Goal: Find specific page/section: Find specific page/section

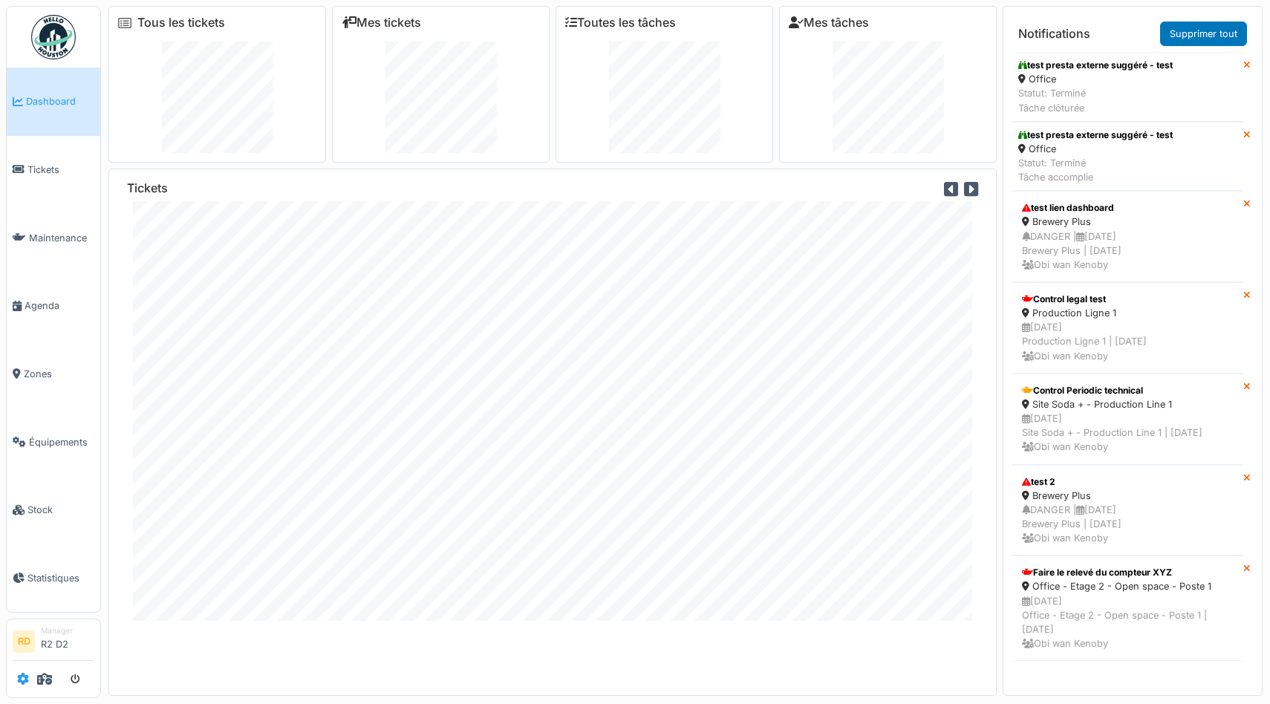
click at [20, 679] on icon at bounding box center [23, 679] width 12 height 12
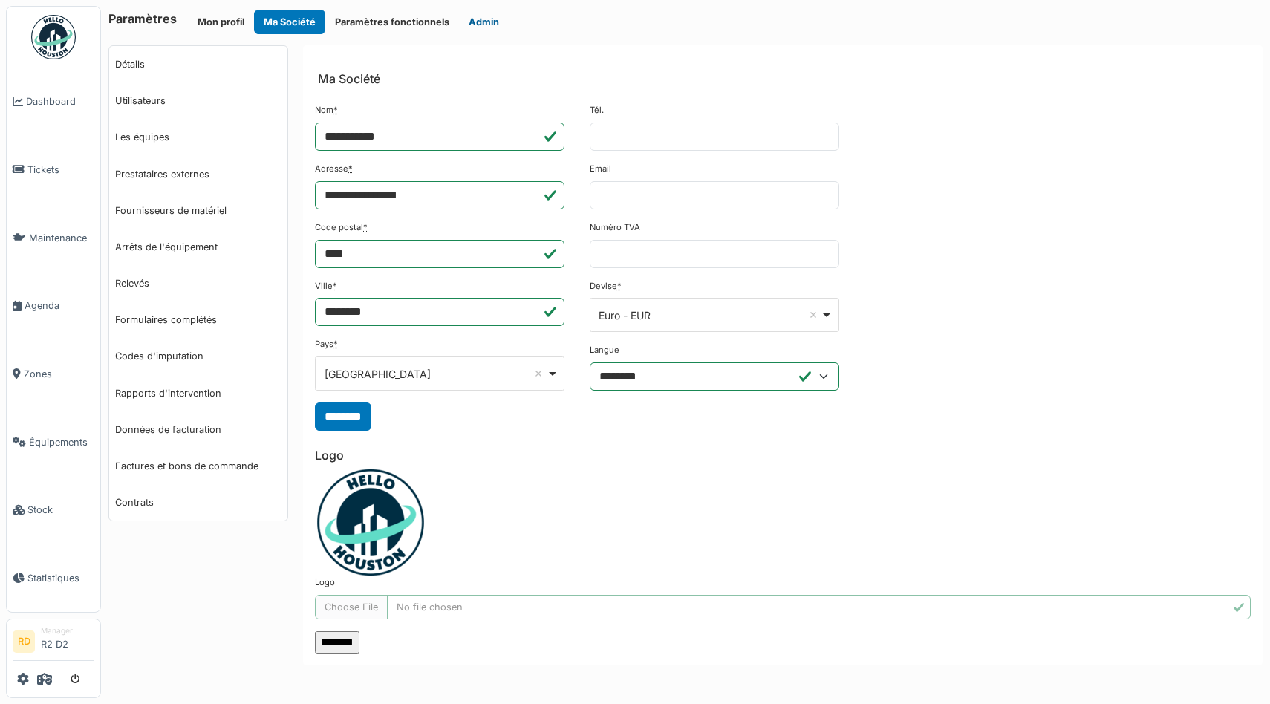
click at [467, 19] on button "Admin" at bounding box center [484, 22] width 50 height 25
